Goal: Use online tool/utility: Utilize a website feature to perform a specific function

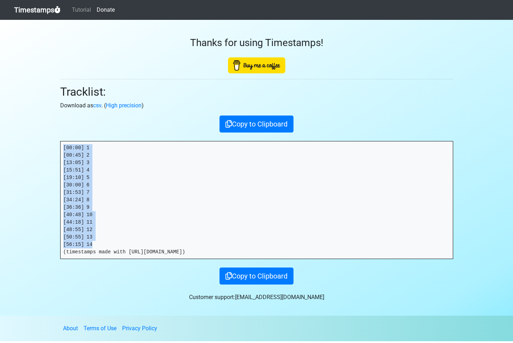
click at [34, 7] on link "Timestamps" at bounding box center [37, 10] width 46 height 14
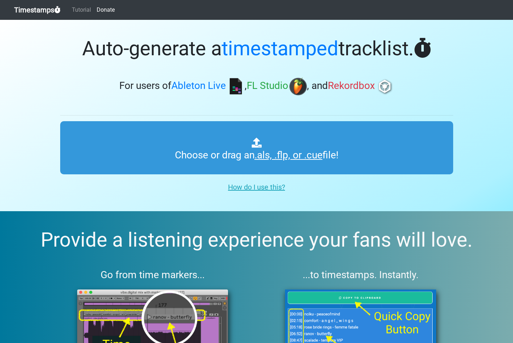
type input "C:\fakepath\HAPPY HOUR_020_20250912.als"
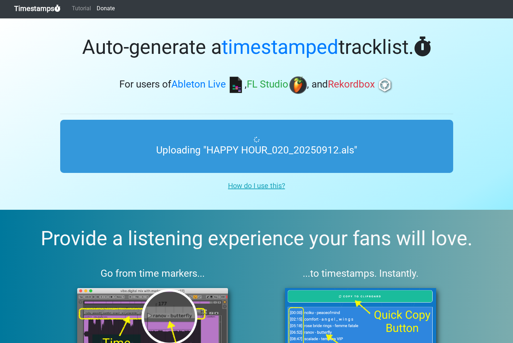
scroll to position [0, 0]
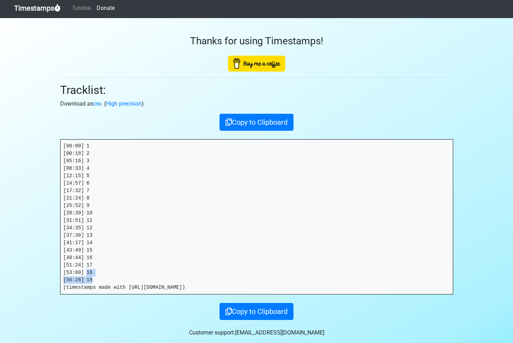
drag, startPoint x: 97, startPoint y: 280, endPoint x: 89, endPoint y: 276, distance: 8.7
click at [87, 276] on pre "[00:00] 1 [00:18] 2 [05:16] 3 [08:33] 4 [12:15] 5 [14:57] 6 [17:32] 7 [21:24] 8…" at bounding box center [257, 216] width 392 height 154
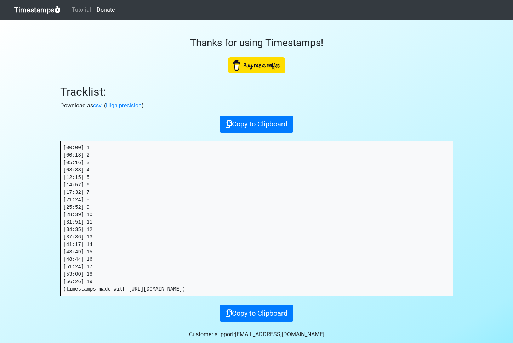
click at [99, 279] on pre "[00:00] 1 [00:18] 2 [05:16] 3 [08:33] 4 [12:15] 5 [14:57] 6 [17:32] 7 [21:24] 8…" at bounding box center [257, 218] width 392 height 154
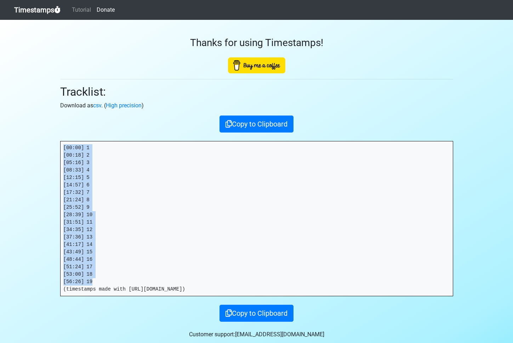
drag, startPoint x: 100, startPoint y: 282, endPoint x: 54, endPoint y: 143, distance: 145.8
click at [54, 143] on section "Thanks for using Timestamps! Tracklist: Download as csv . ( High precision ) Co…" at bounding box center [256, 186] width 513 height 333
copy pre "[00:00] 1 [00:18] 2 [05:16] 3 [08:33] 4 [12:15] 5 [14:57] 6 [17:32] 7 [21:24] 8…"
